Goal: Information Seeking & Learning: Find specific fact

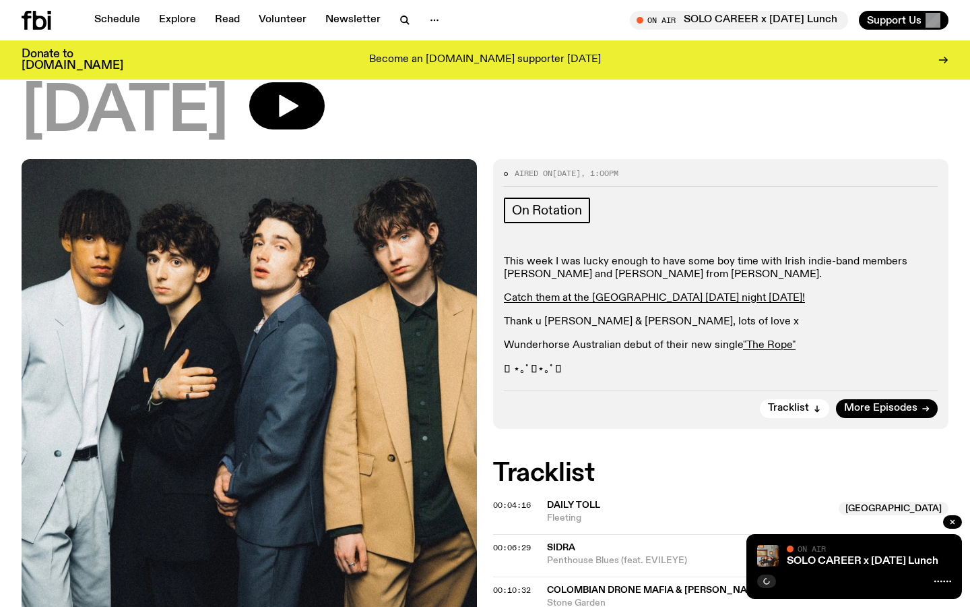
scroll to position [222, 0]
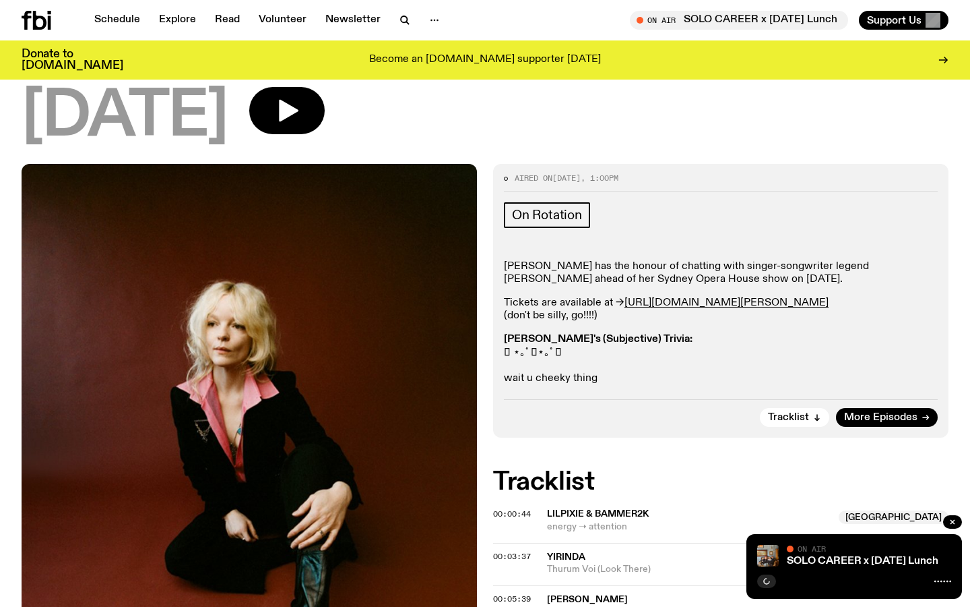
scroll to position [153, 0]
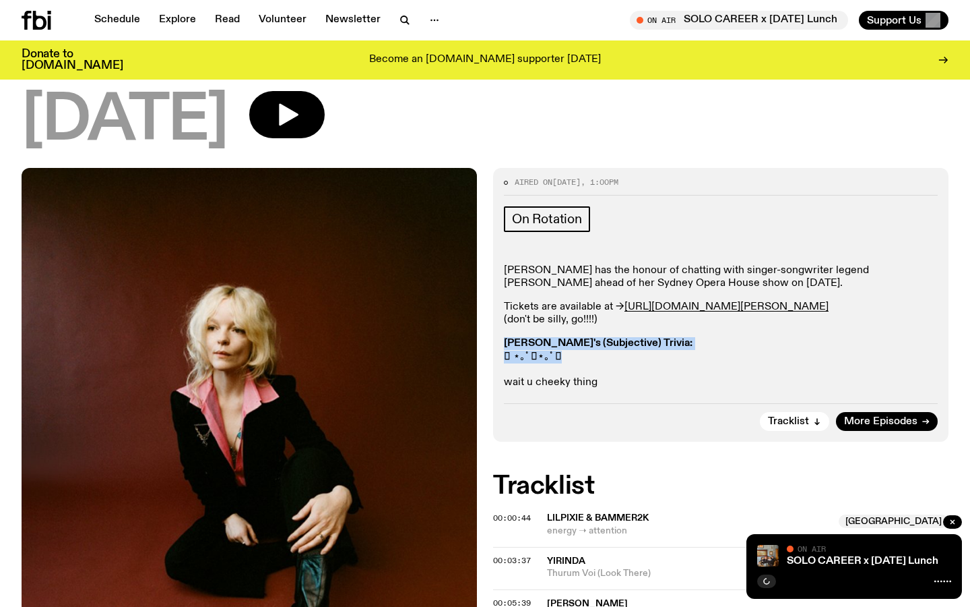
drag, startPoint x: 595, startPoint y: 357, endPoint x: 496, endPoint y: 346, distance: 99.6
click at [496, 346] on div "Aired on 27.05.25 , 1:00pm On Rotation Sabine has the honour of chatting with s…" at bounding box center [721, 305] width 456 height 274
copy p "Sabine's (Subjective) Trivia: 𓇼 ⋆｡˚ 𓆝⋆｡˚ 𓇼"
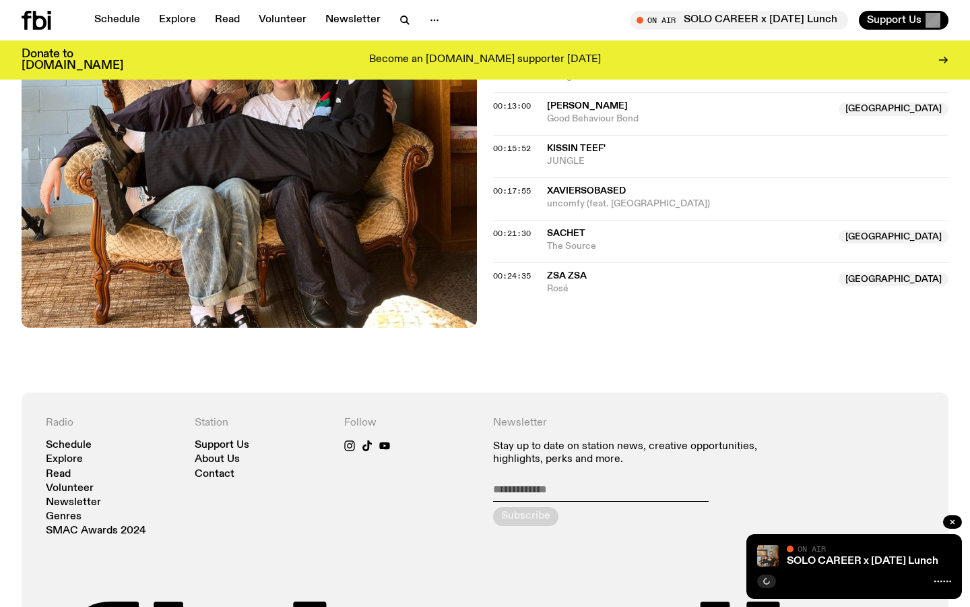
scroll to position [287, 0]
